Goal: Check status: Check status

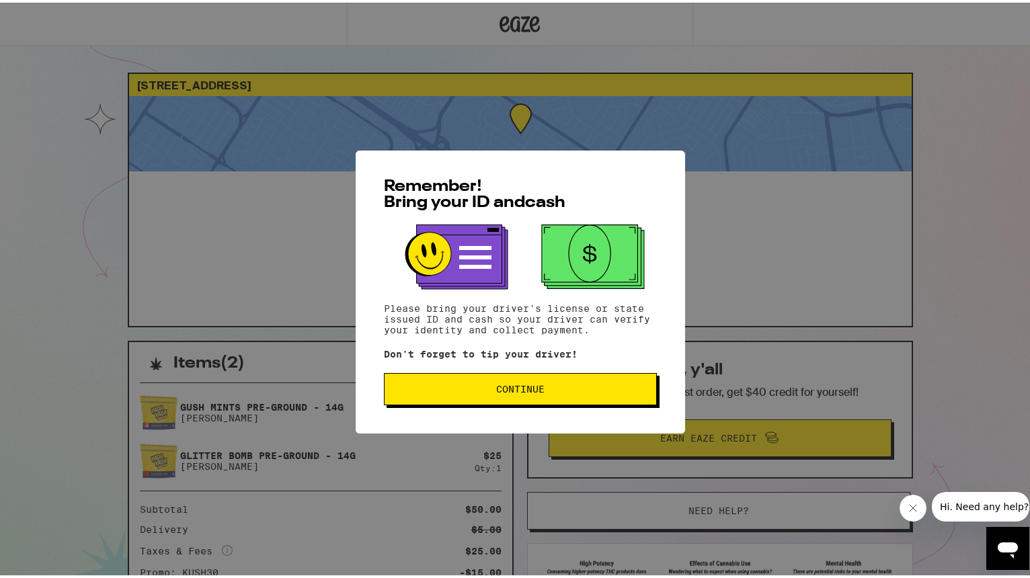
click at [484, 405] on div "Remember! Bring your ID and cash Please bring your driver's license or state is…" at bounding box center [520, 289] width 329 height 283
click at [483, 394] on button "Continue" at bounding box center [520, 386] width 273 height 32
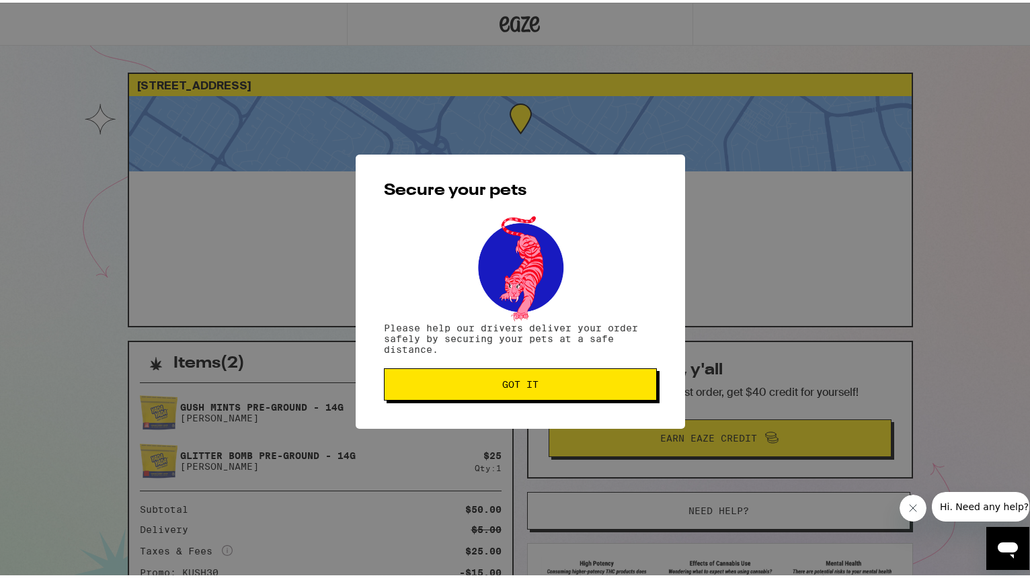
click at [485, 381] on span "Got it" at bounding box center [520, 381] width 250 height 9
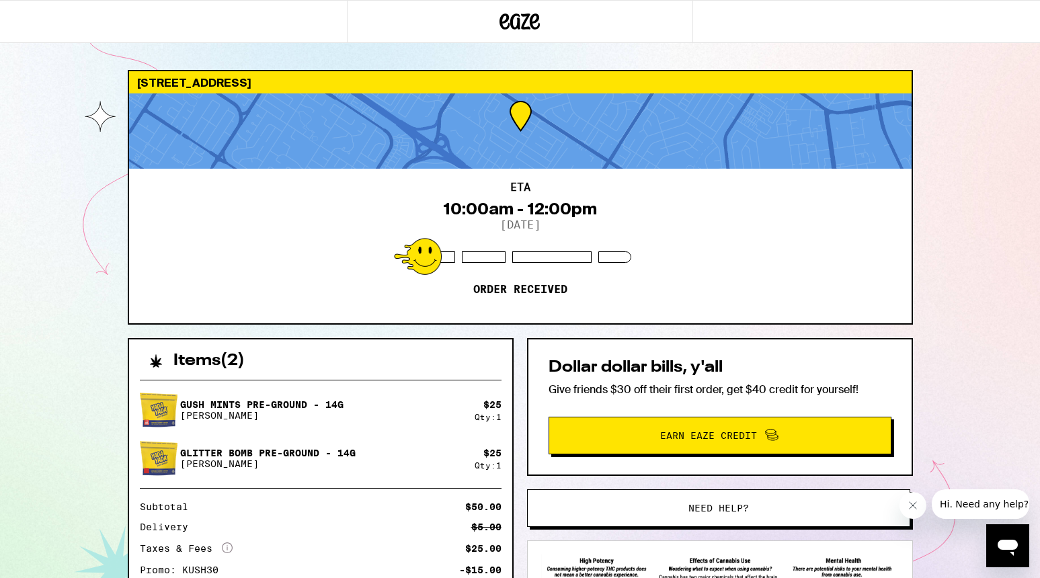
click at [159, 460] on img at bounding box center [159, 459] width 38 height 38
click at [159, 459] on img at bounding box center [159, 459] width 38 height 38
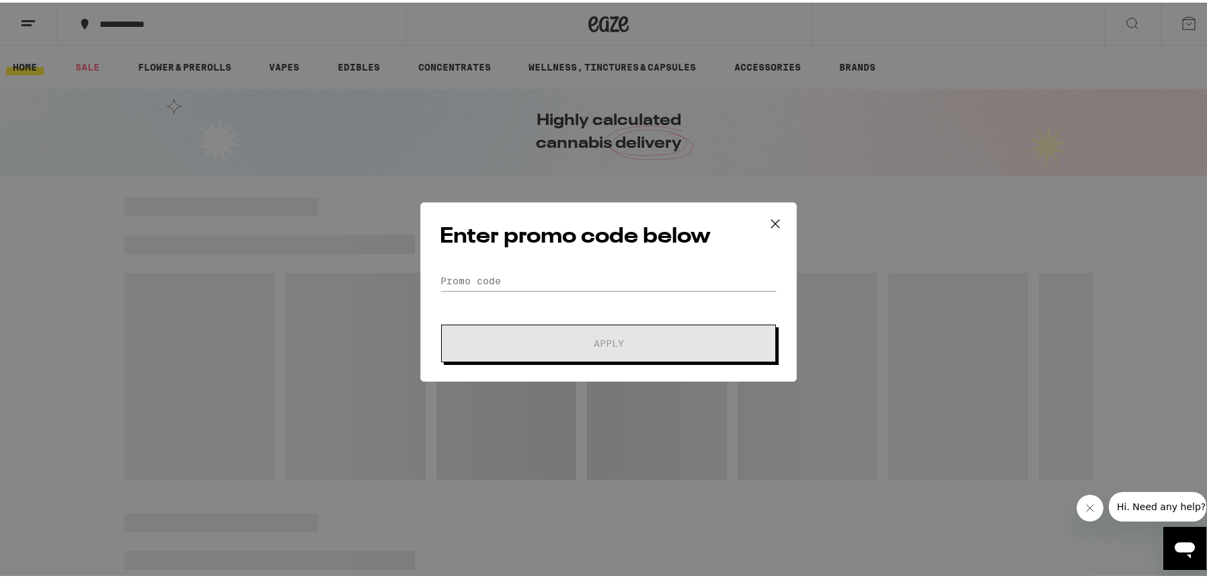
click at [773, 222] on icon at bounding box center [775, 221] width 20 height 20
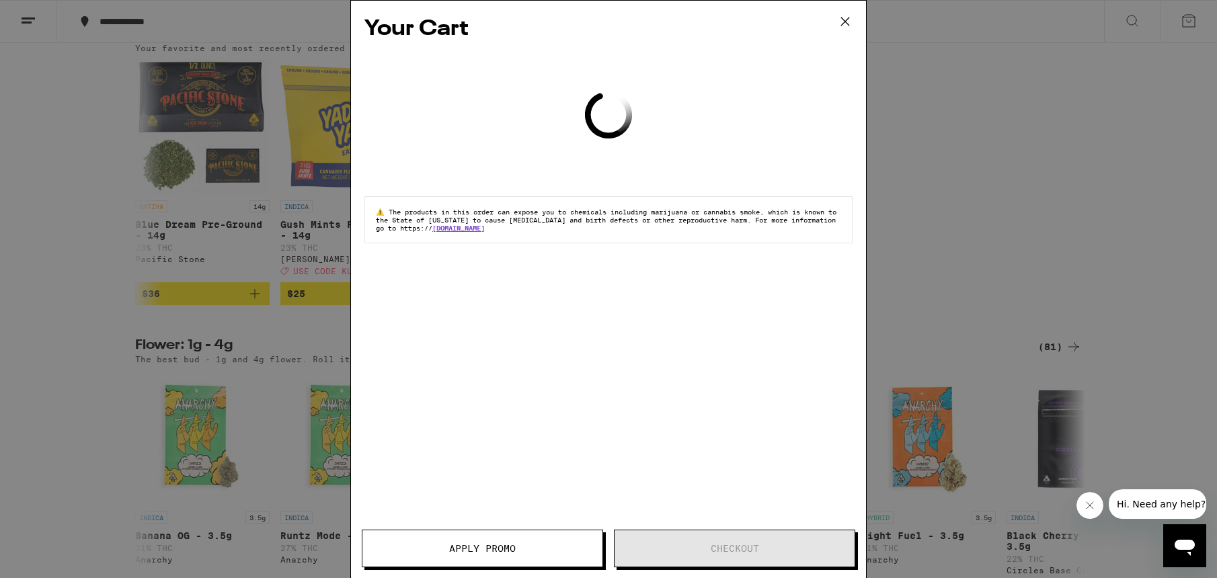
click at [842, 19] on icon at bounding box center [845, 21] width 8 height 8
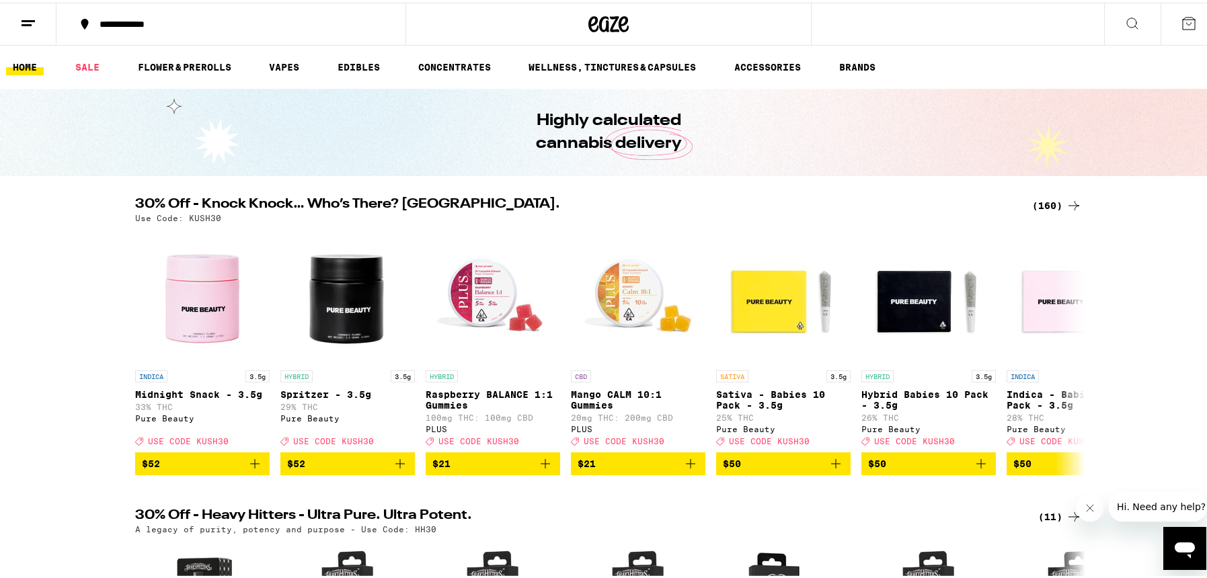
click at [1039, 19] on icon at bounding box center [1189, 21] width 16 height 16
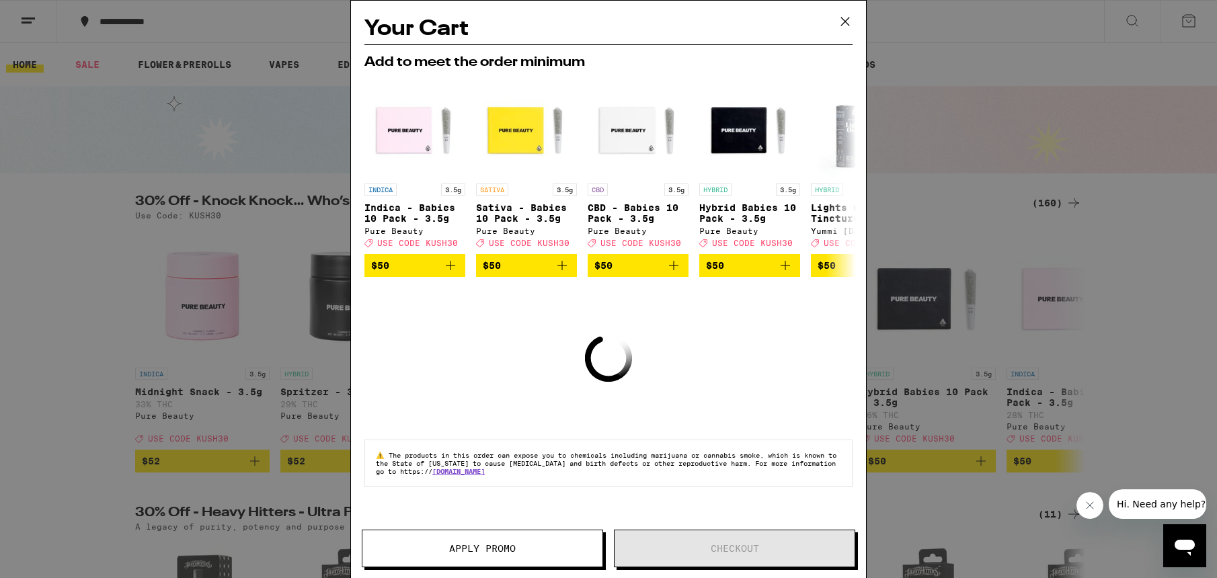
click at [850, 19] on icon at bounding box center [845, 21] width 20 height 20
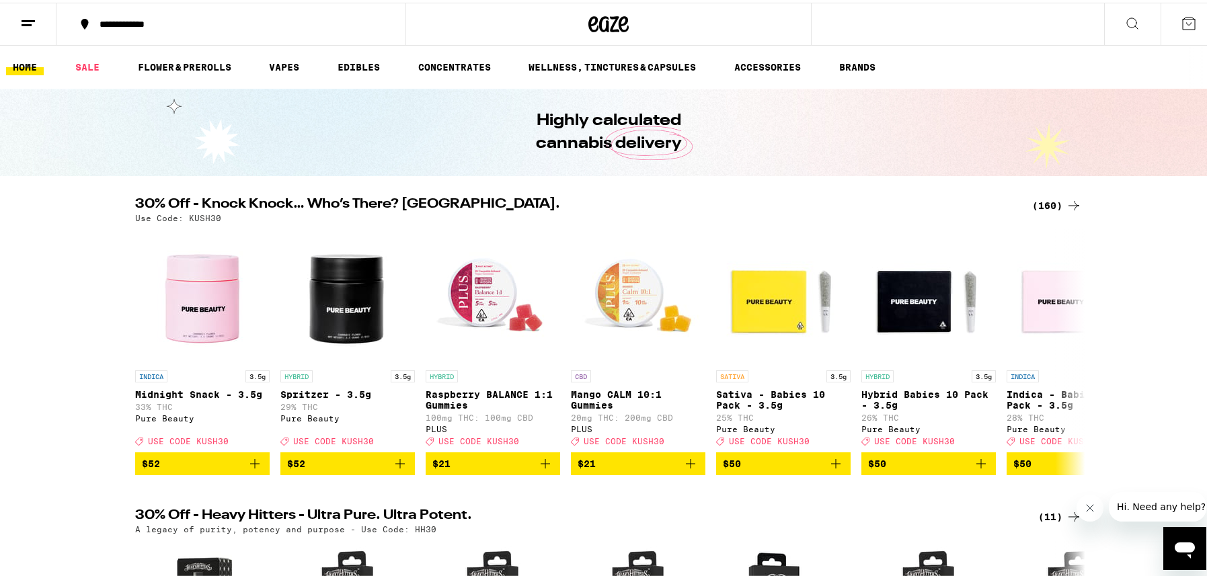
click at [30, 18] on line at bounding box center [28, 18] width 13 height 0
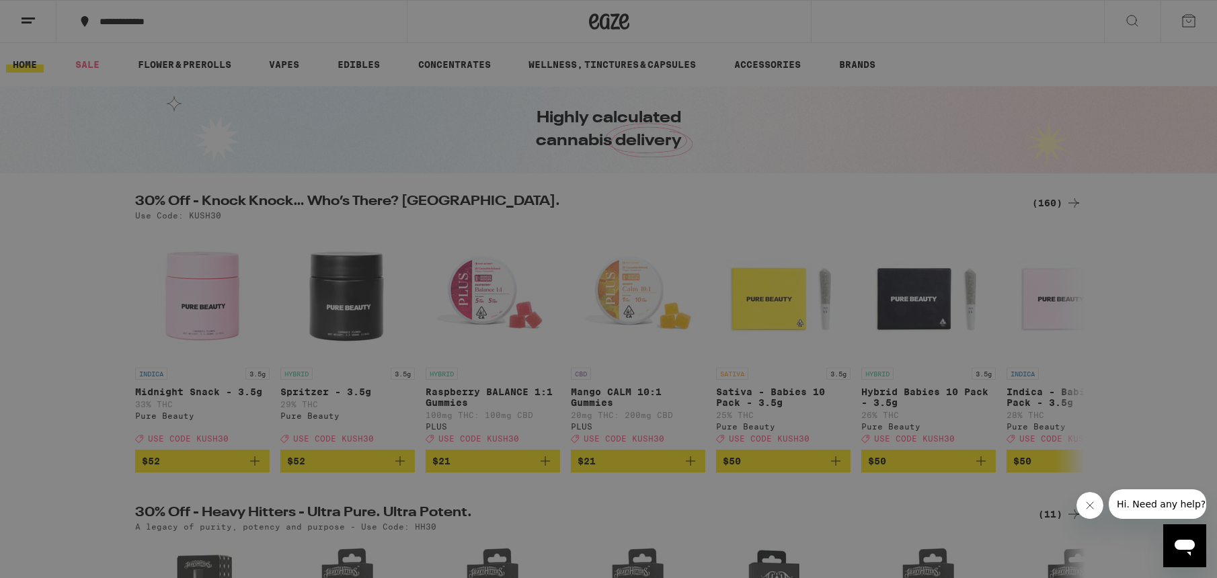
click at [149, 364] on link "Order History" at bounding box center [187, 362] width 236 height 16
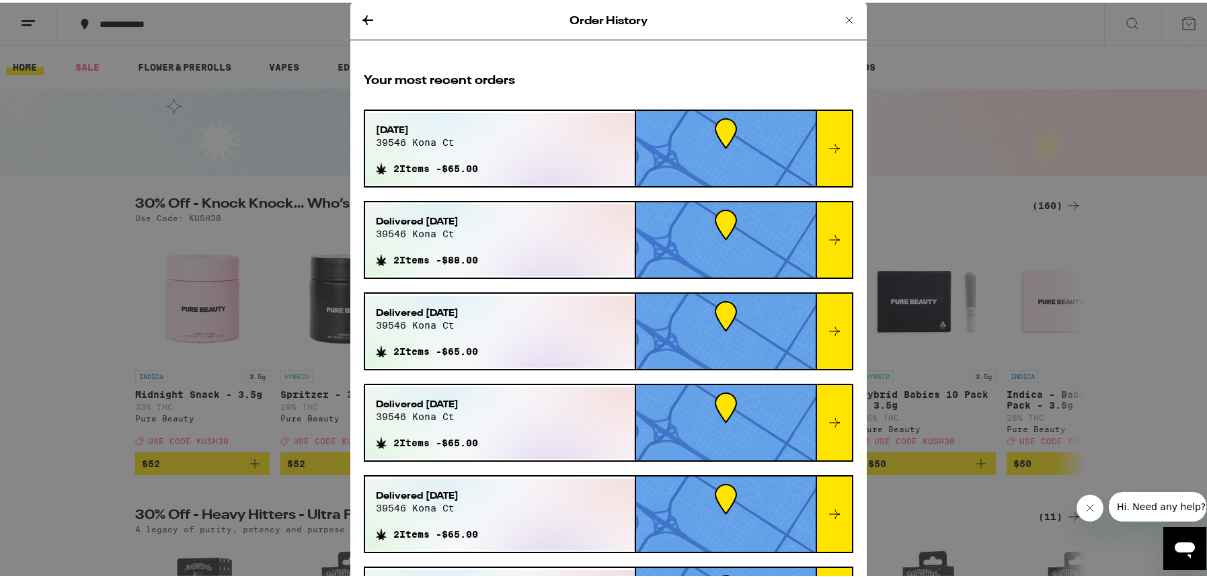
click at [703, 136] on div at bounding box center [726, 145] width 180 height 75
click at [426, 138] on span "39546 kona ct" at bounding box center [427, 139] width 102 height 11
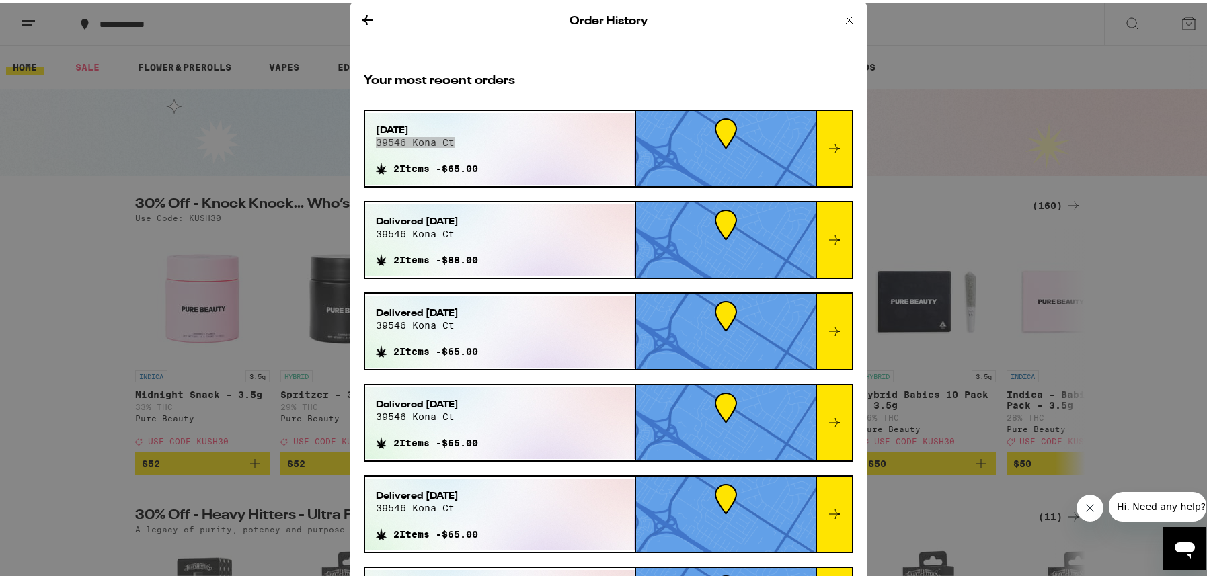
click at [1039, 507] on icon "Close message from company" at bounding box center [1089, 507] width 11 height 11
click at [841, 15] on icon at bounding box center [849, 17] width 16 height 16
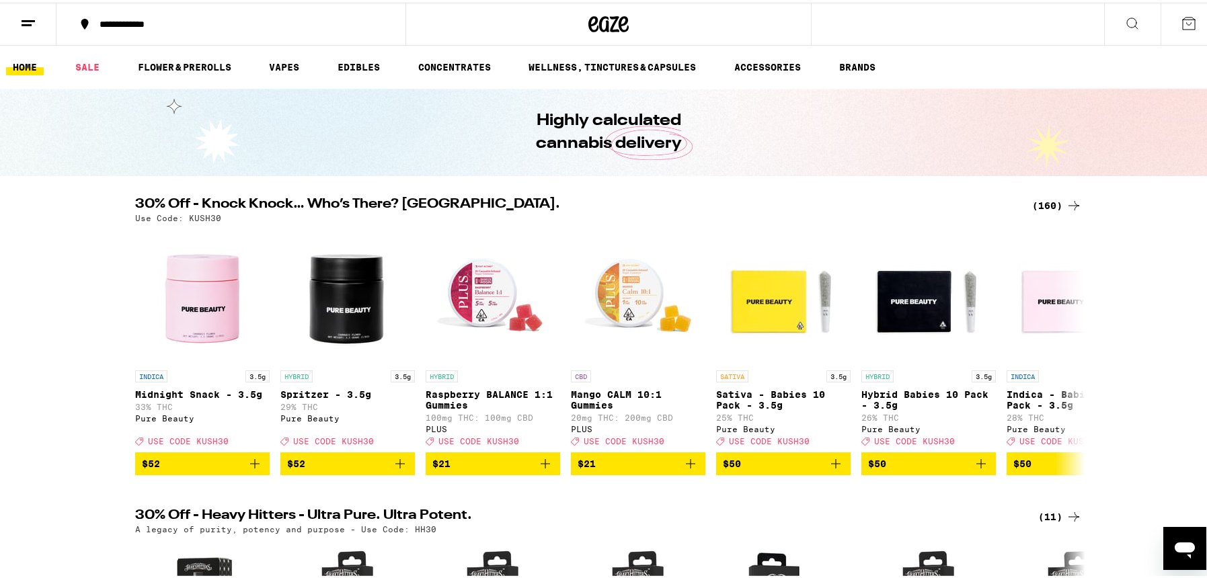
click at [1039, 22] on icon at bounding box center [1189, 21] width 16 height 16
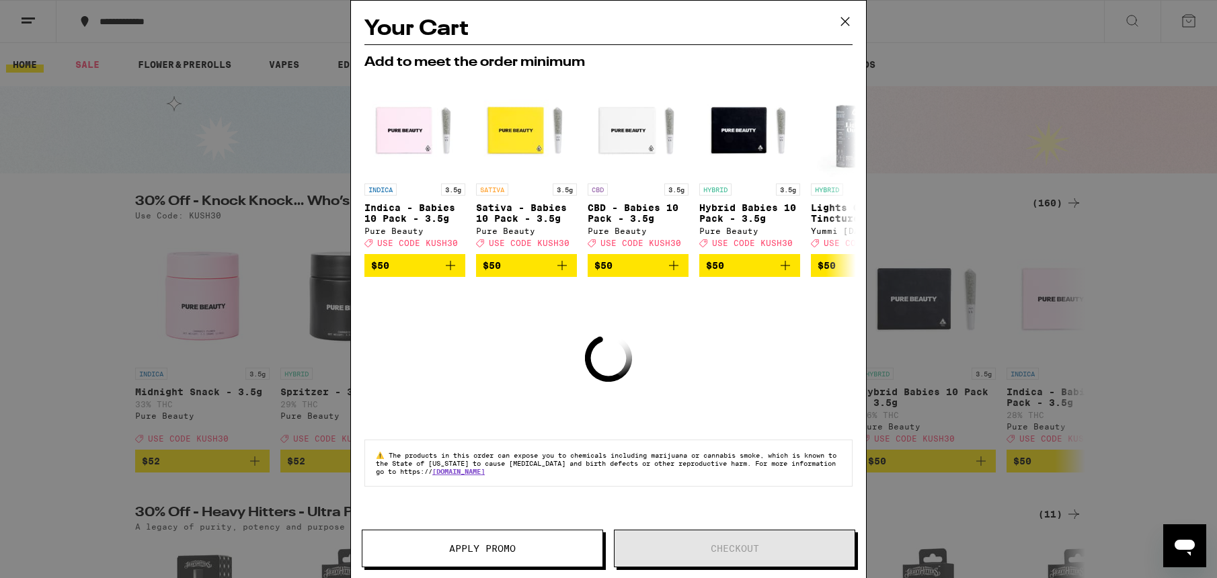
click at [842, 15] on icon at bounding box center [845, 21] width 20 height 20
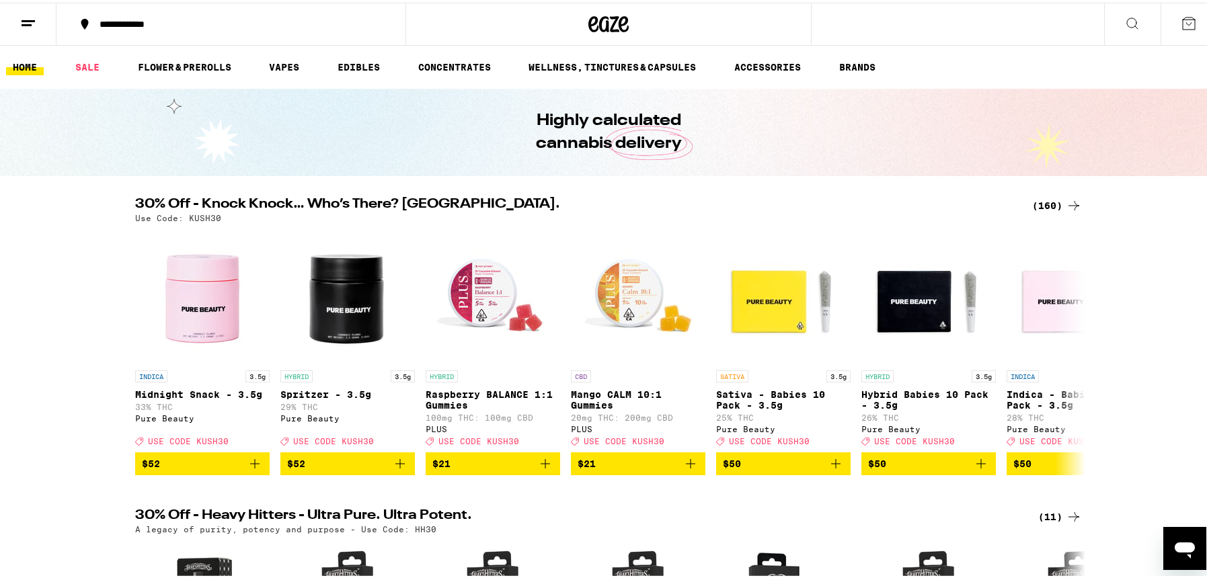
click at [108, 19] on div "**********" at bounding box center [238, 21] width 290 height 9
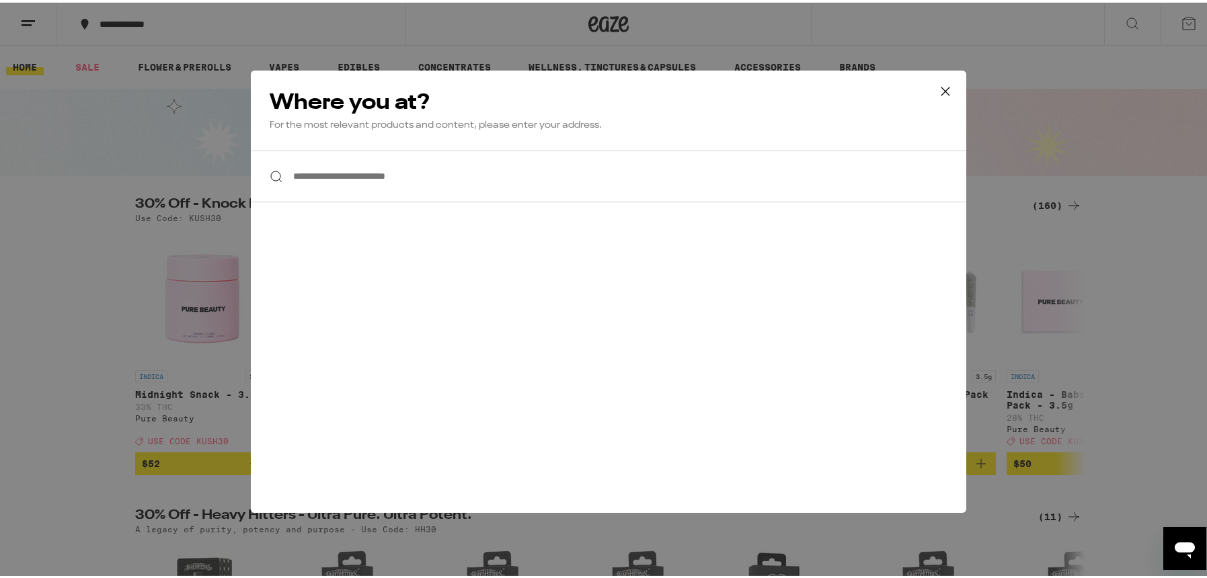
click at [937, 85] on icon at bounding box center [945, 89] width 20 height 20
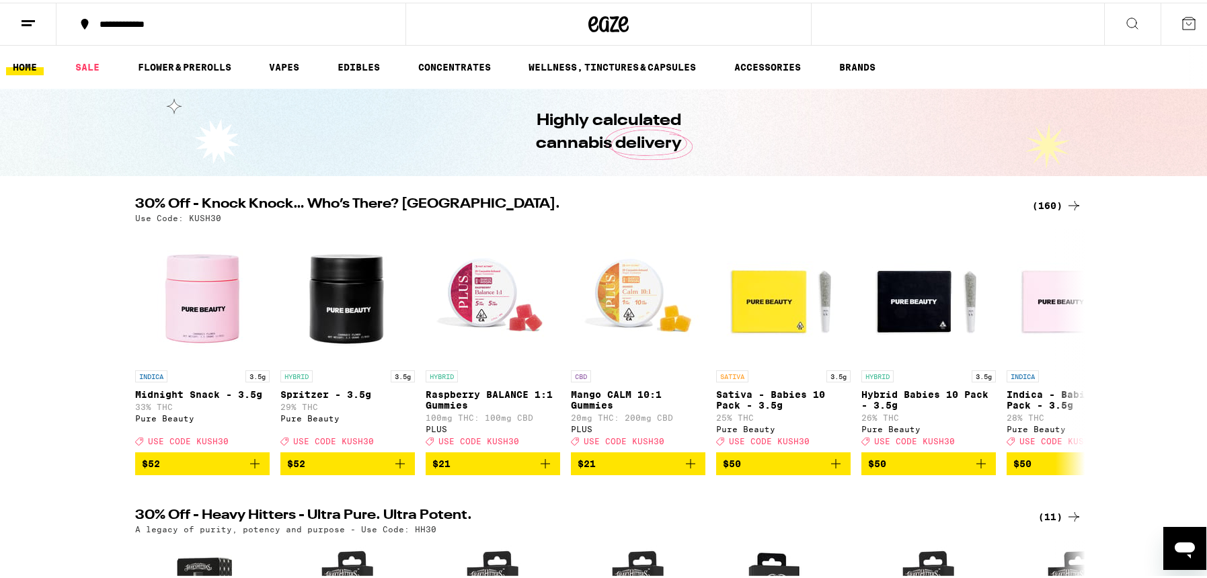
click at [26, 61] on link "HOME" at bounding box center [25, 64] width 38 height 16
click at [598, 20] on icon at bounding box center [608, 21] width 40 height 24
click at [29, 18] on line at bounding box center [28, 18] width 13 height 0
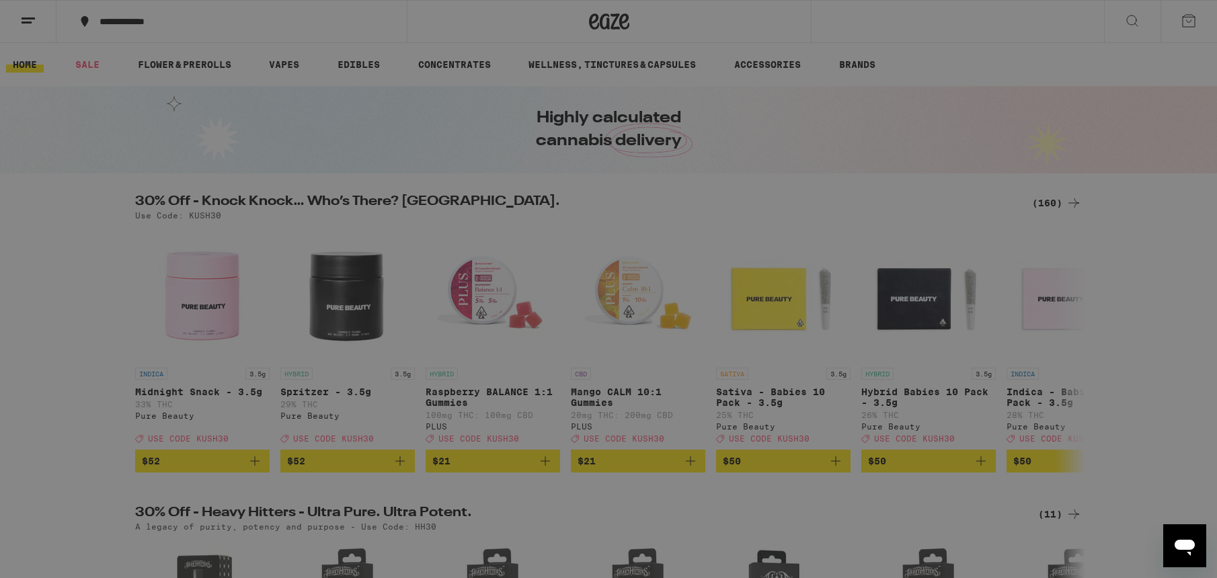
click at [118, 65] on div "Shop" at bounding box center [187, 66] width 236 height 16
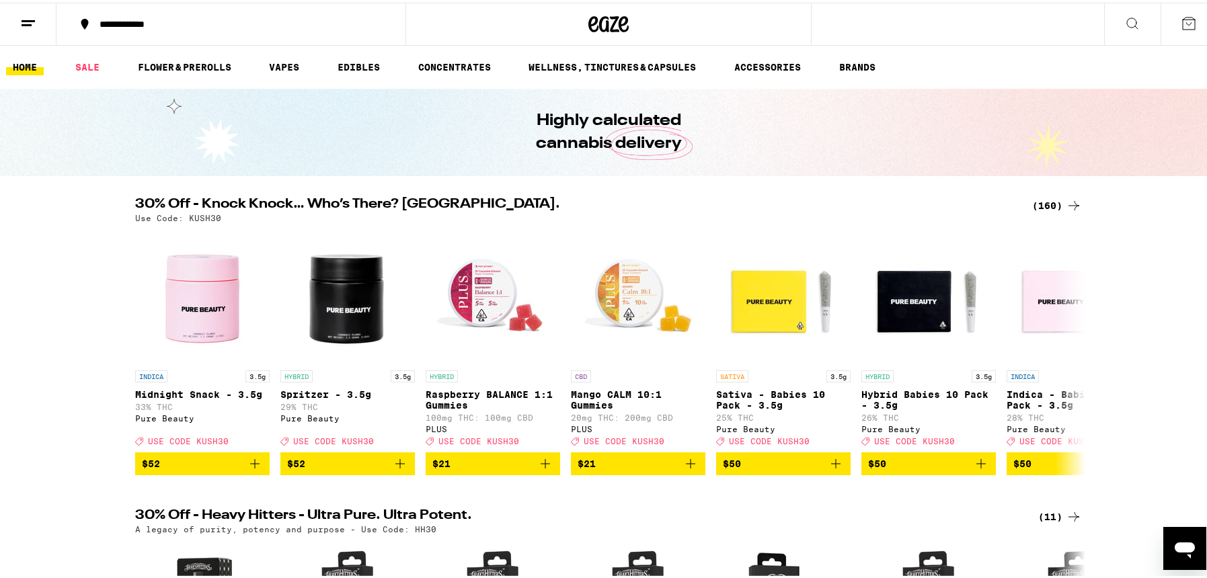
click at [23, 22] on line at bounding box center [27, 22] width 10 height 0
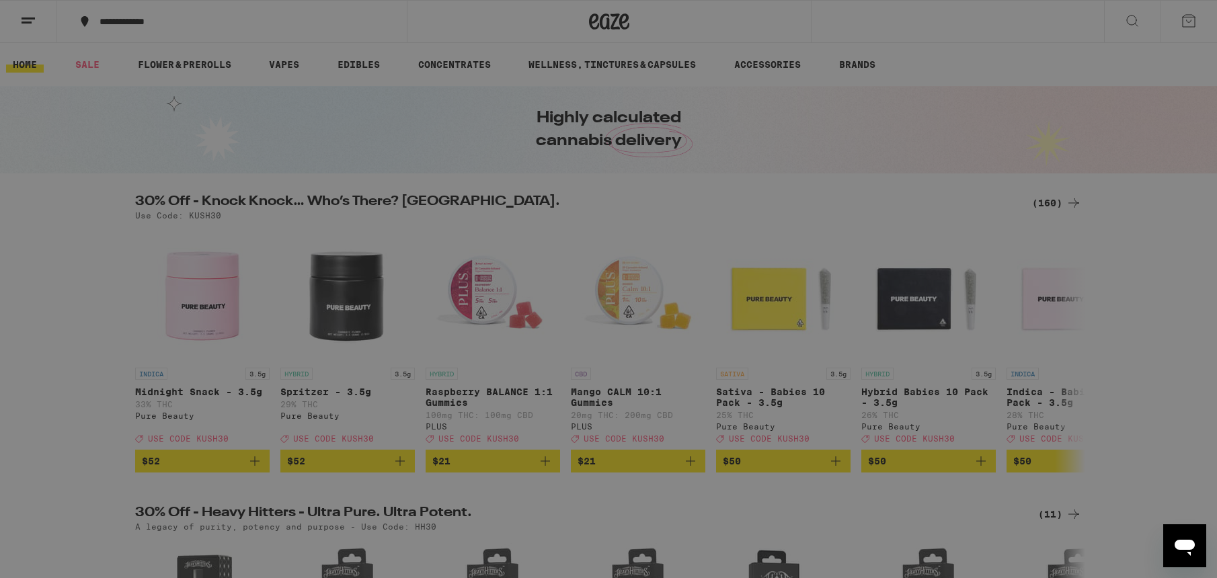
click at [91, 472] on link "Account" at bounding box center [187, 471] width 236 height 16
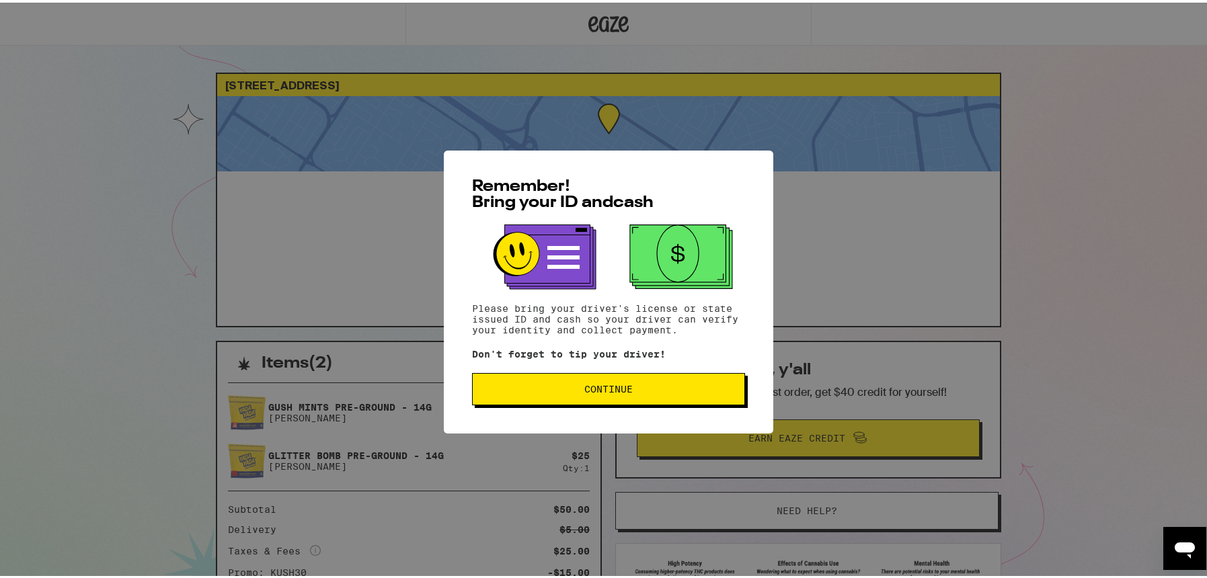
click at [635, 386] on span "Continue" at bounding box center [608, 386] width 250 height 9
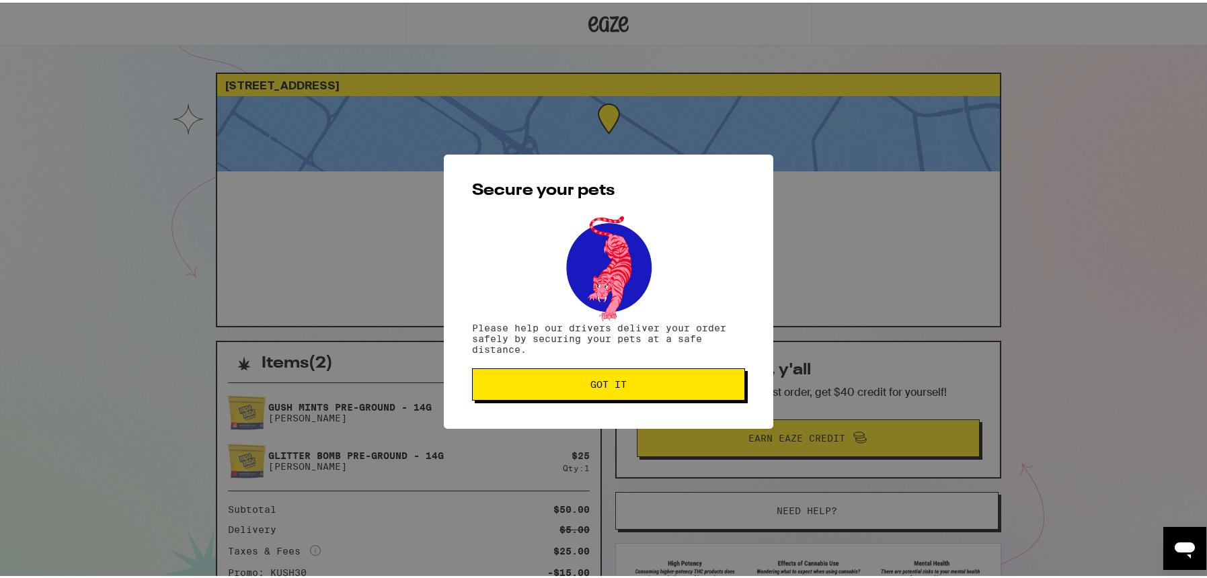
click at [623, 378] on button "Got it" at bounding box center [608, 382] width 273 height 32
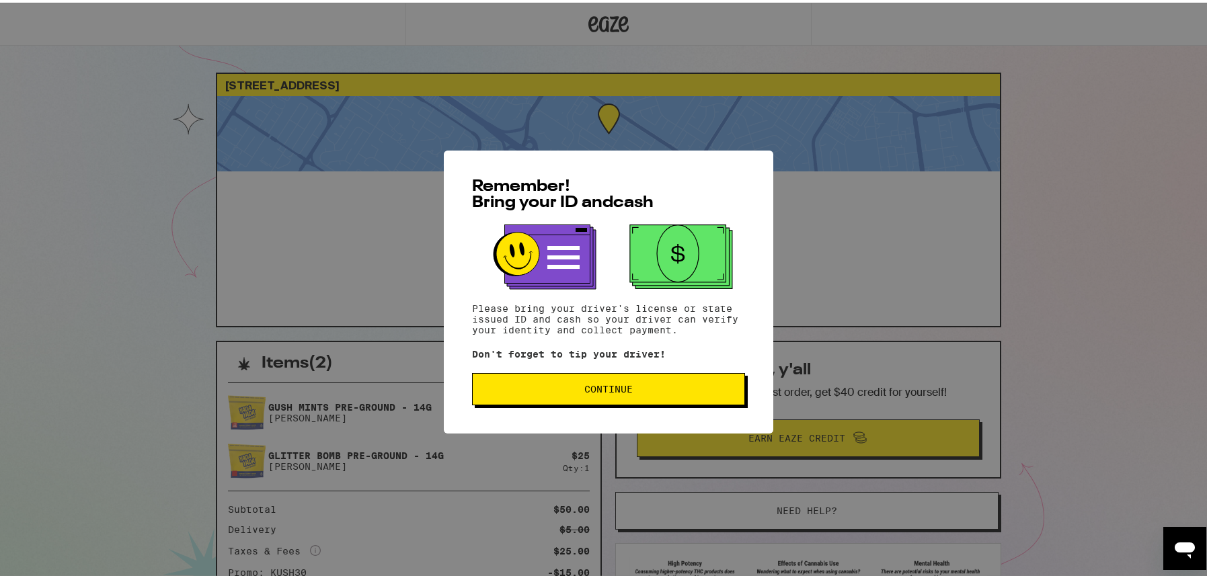
click at [617, 387] on span "Continue" at bounding box center [608, 386] width 48 height 9
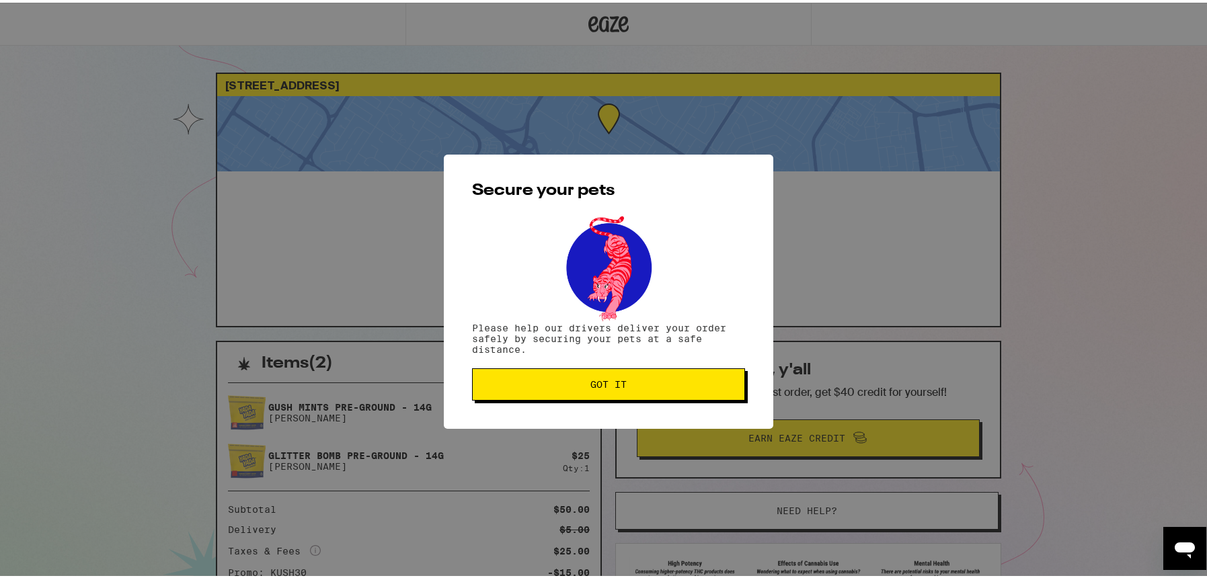
click at [617, 386] on span "Got it" at bounding box center [608, 381] width 36 height 9
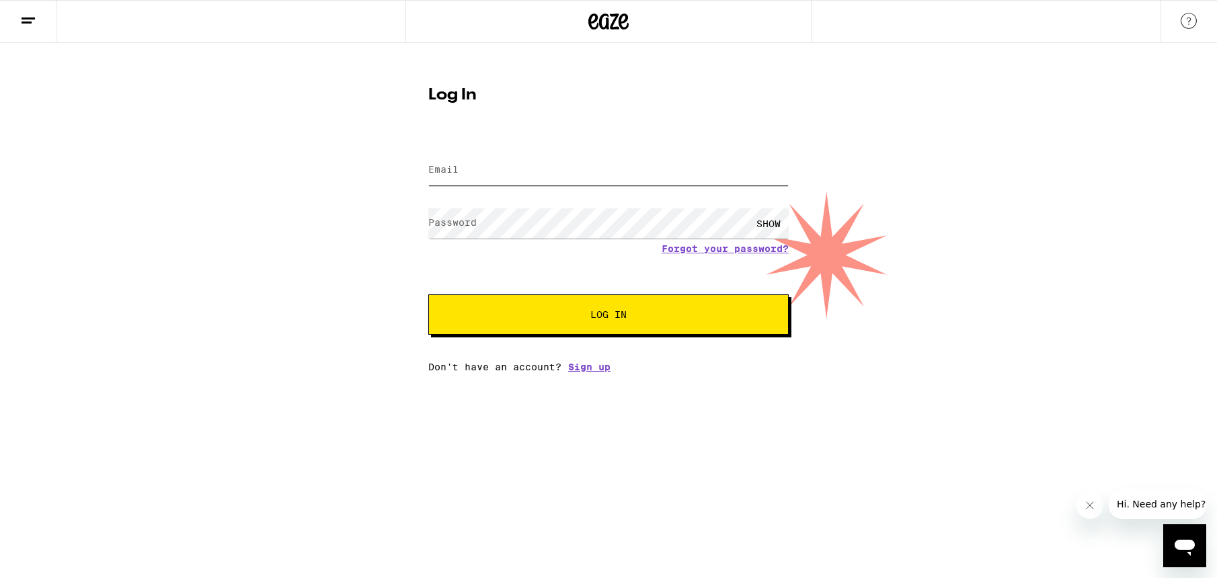
type input "[EMAIL_ADDRESS][DOMAIN_NAME]"
click at [770, 224] on div "SHOW" at bounding box center [768, 223] width 40 height 30
click at [654, 317] on span "Log In" at bounding box center [608, 314] width 251 height 9
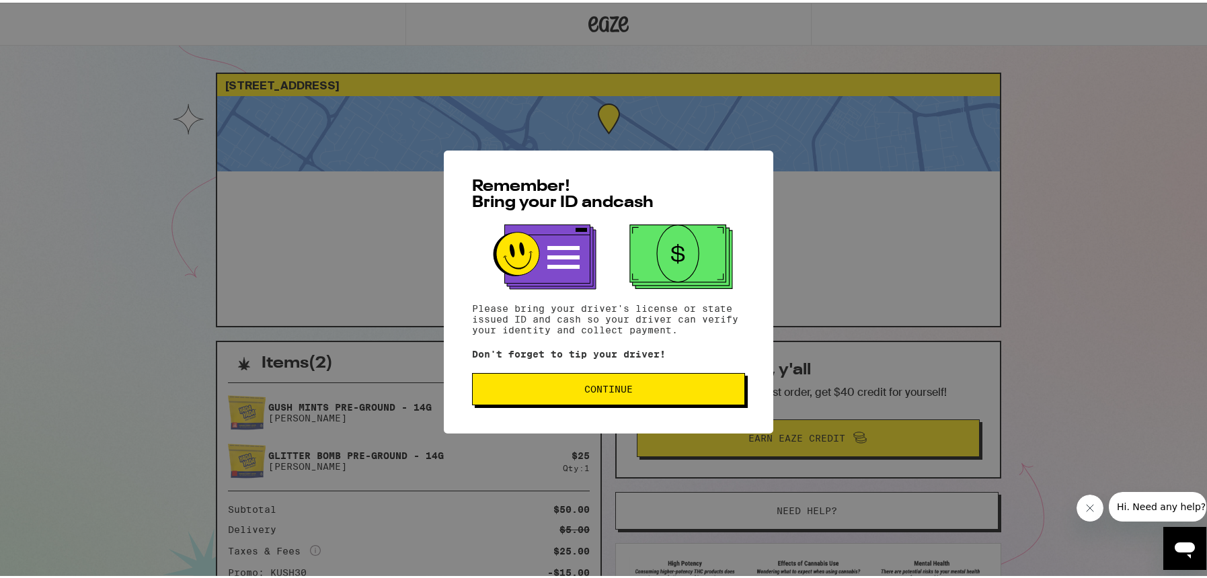
click at [621, 401] on button "Continue" at bounding box center [608, 386] width 273 height 32
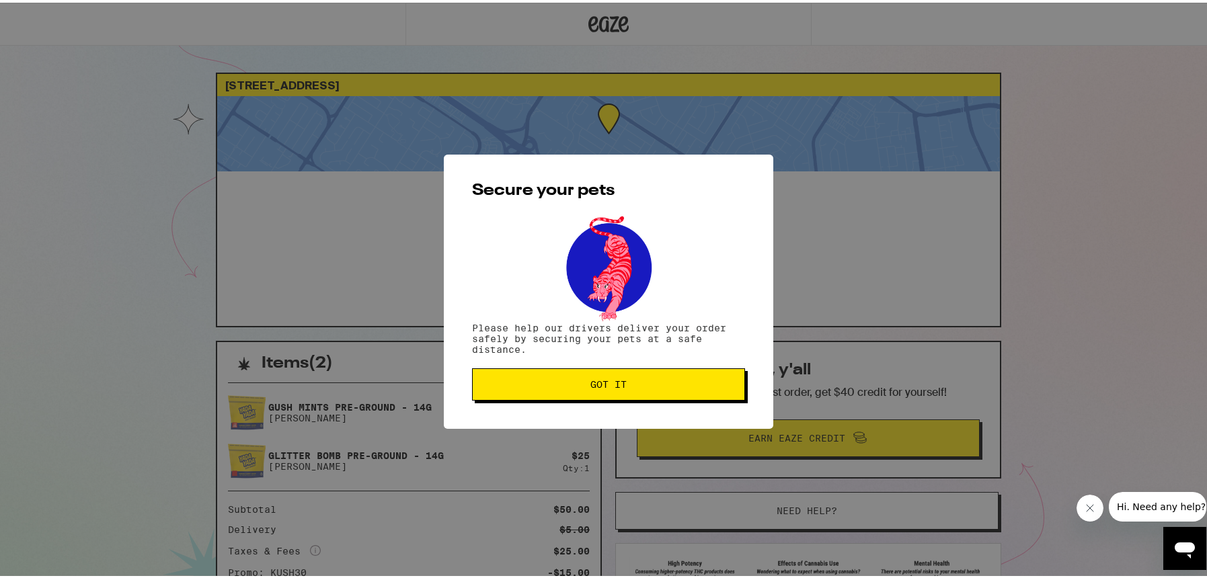
click at [610, 379] on span "Got it" at bounding box center [608, 381] width 36 height 9
